Goal: Check status: Check status

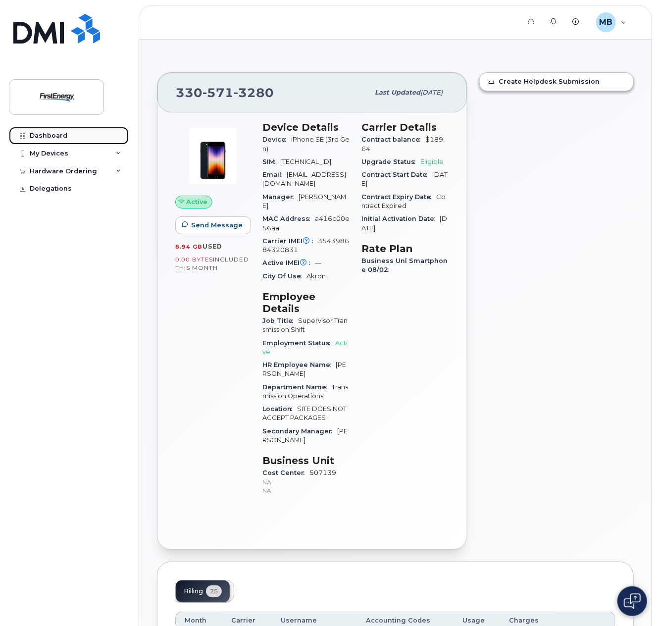
click at [59, 140] on link "Dashboard" at bounding box center [69, 136] width 120 height 18
click at [34, 135] on div "Dashboard" at bounding box center [49, 136] width 38 height 8
click at [22, 137] on icon at bounding box center [22, 135] width 5 height 5
click at [59, 100] on img at bounding box center [56, 97] width 76 height 29
click at [53, 170] on div "Hardware Ordering" at bounding box center [63, 171] width 67 height 8
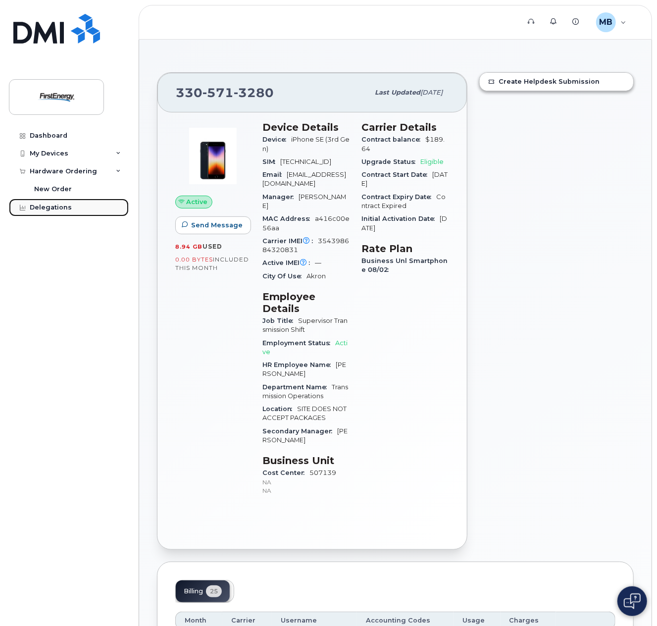
click at [40, 207] on div "Delegations" at bounding box center [51, 208] width 42 height 8
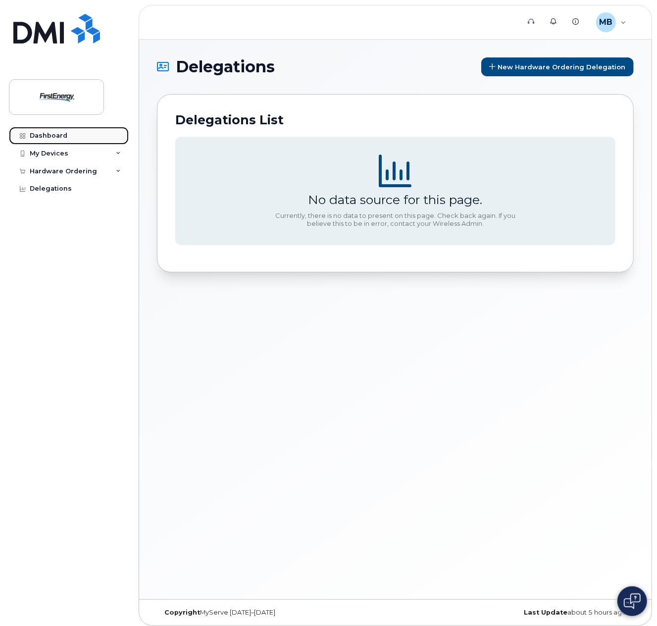
click at [46, 133] on div "Dashboard" at bounding box center [49, 136] width 38 height 8
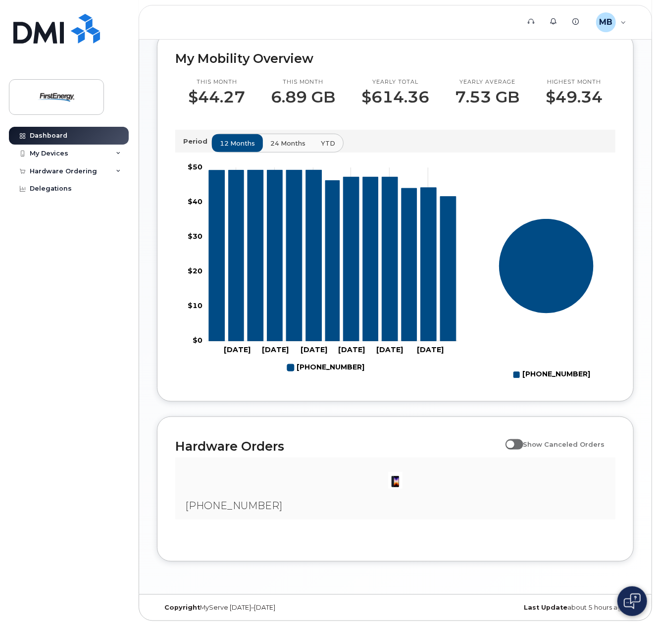
scroll to position [332, 0]
click at [396, 484] on img at bounding box center [396, 481] width 20 height 20
click at [221, 502] on span "330-571-3280" at bounding box center [233, 506] width 97 height 12
drag, startPoint x: 221, startPoint y: 502, endPoint x: 197, endPoint y: 449, distance: 58.1
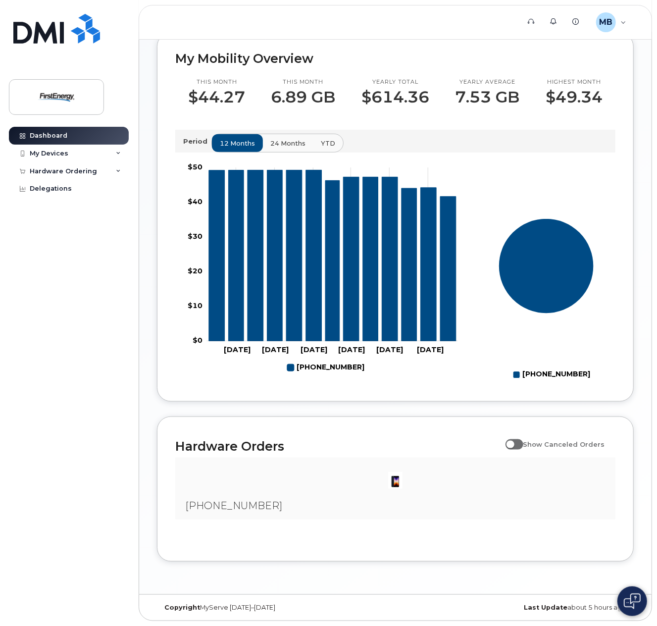
click at [197, 449] on h2 "Hardware Orders" at bounding box center [337, 446] width 325 height 15
click at [203, 447] on h2 "Hardware Orders" at bounding box center [337, 446] width 325 height 15
click at [229, 491] on div at bounding box center [395, 481] width 425 height 30
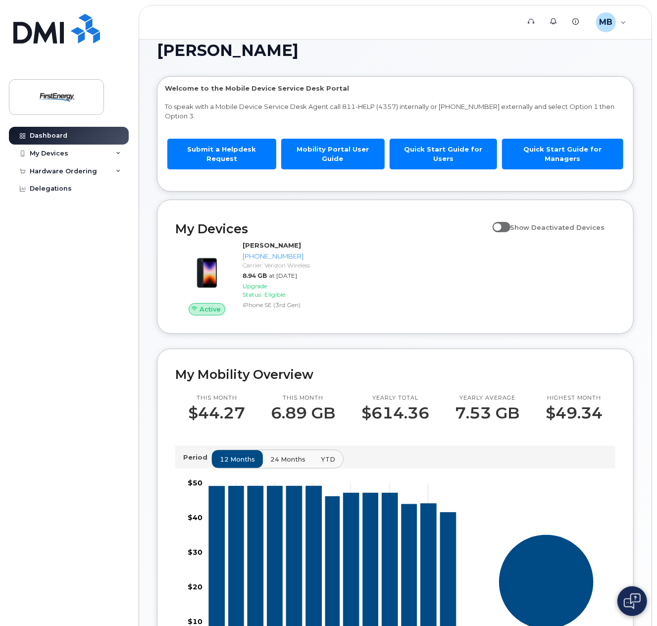
scroll to position [0, 0]
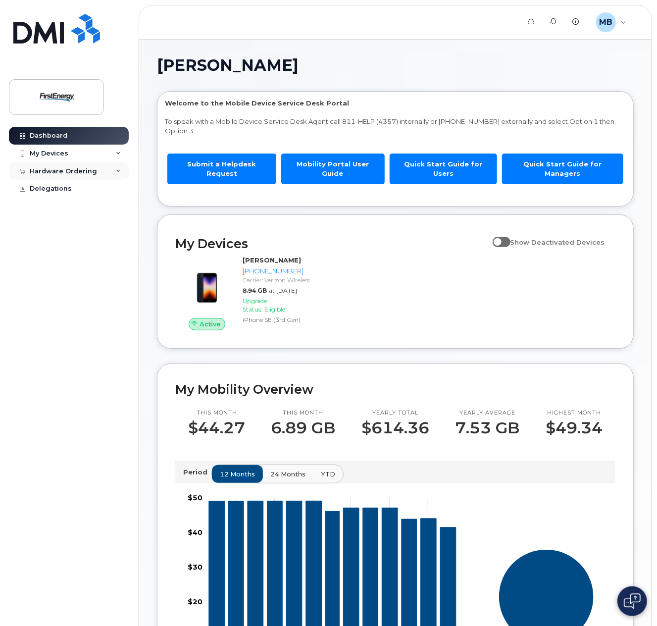
click at [56, 169] on div "Hardware Ordering" at bounding box center [63, 171] width 67 height 8
click at [55, 189] on div "My Orders" at bounding box center [52, 189] width 36 height 9
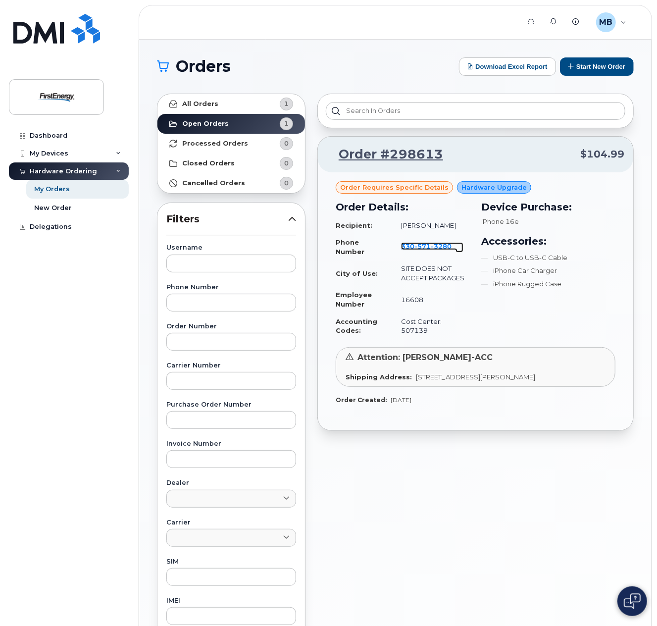
click at [418, 245] on span "571" at bounding box center [423, 246] width 16 height 8
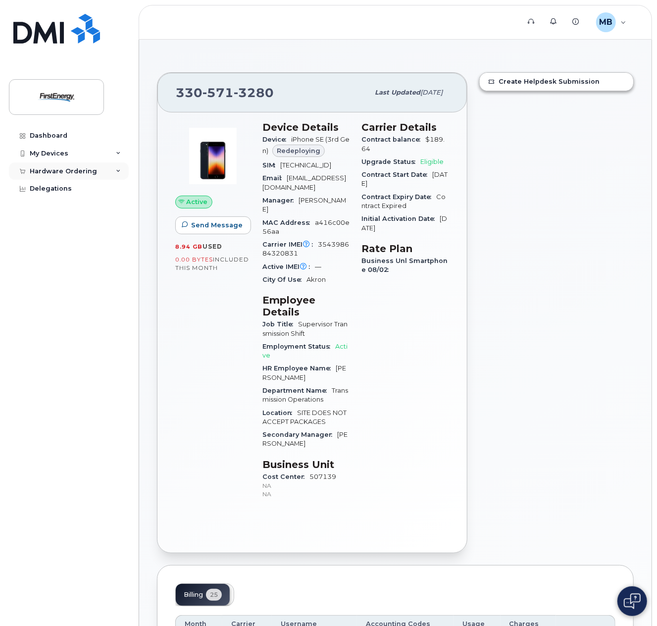
click at [92, 176] on div "Hardware Ordering" at bounding box center [69, 171] width 120 height 18
click at [81, 190] on link "My Orders" at bounding box center [77, 189] width 103 height 19
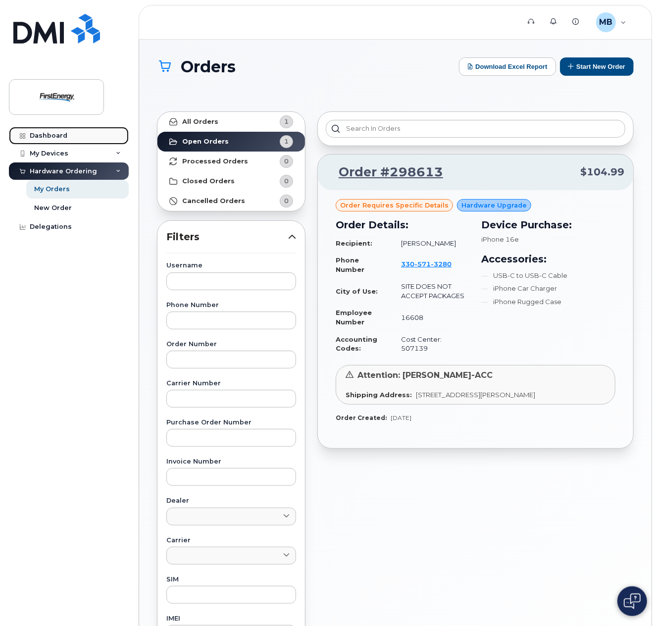
click at [63, 137] on div "Dashboard" at bounding box center [49, 136] width 38 height 8
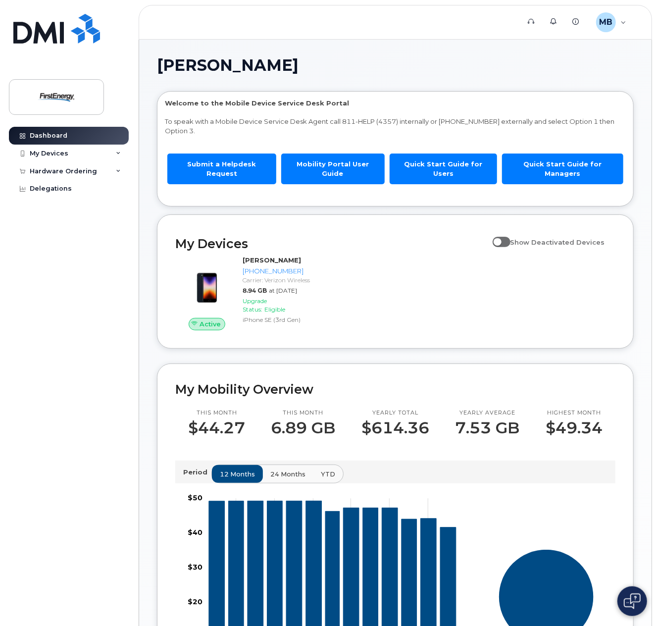
click at [505, 237] on span at bounding box center [502, 242] width 18 height 10
click at [501, 234] on input "Show Deactivated Devices" at bounding box center [497, 237] width 8 height 8
click at [511, 237] on span at bounding box center [502, 242] width 18 height 10
click at [501, 233] on input "Show Deactivated Devices" at bounding box center [497, 237] width 8 height 8
checkbox input "false"
